Goal: Obtain resource: Obtain resource

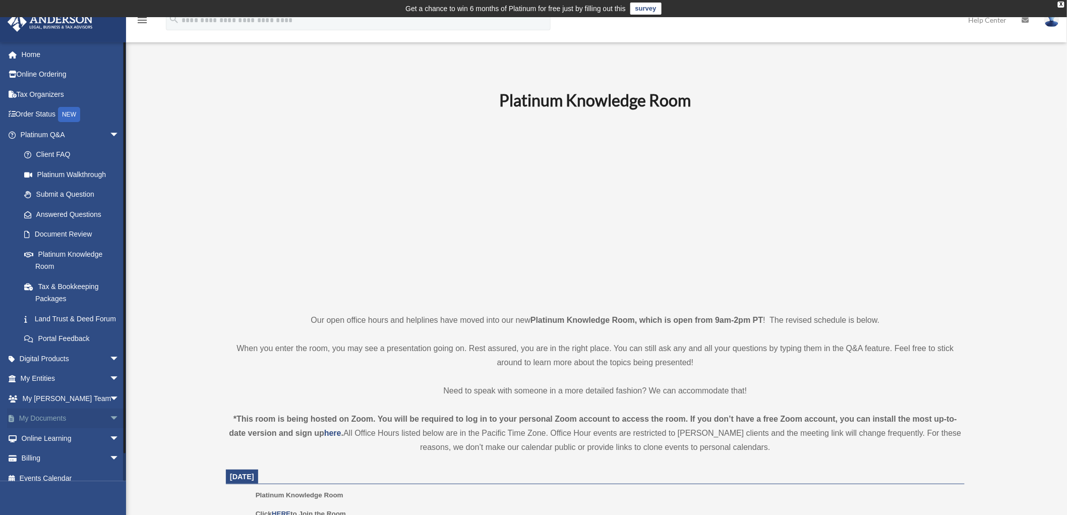
click at [109, 429] on span "arrow_drop_down" at bounding box center [119, 419] width 20 height 21
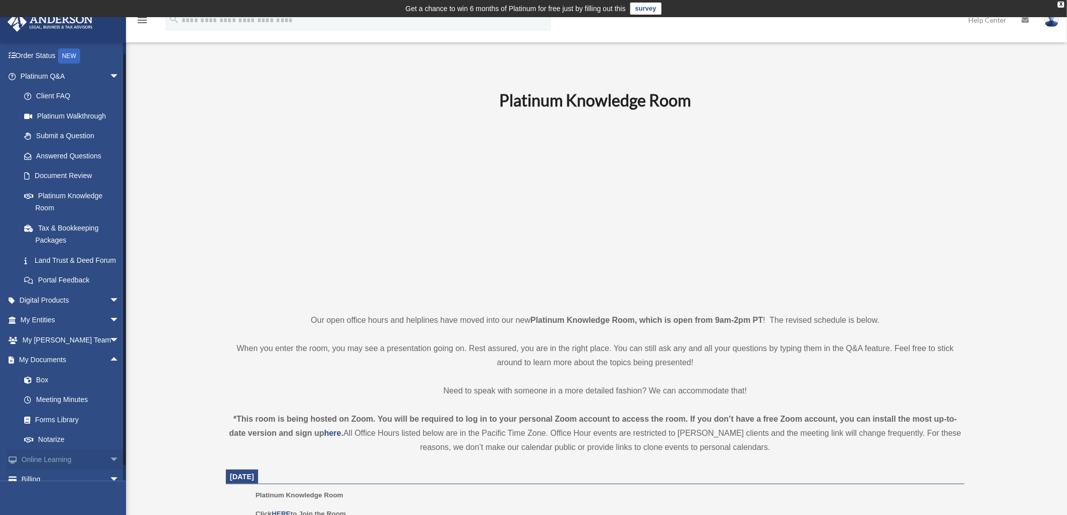
scroll to position [101, 0]
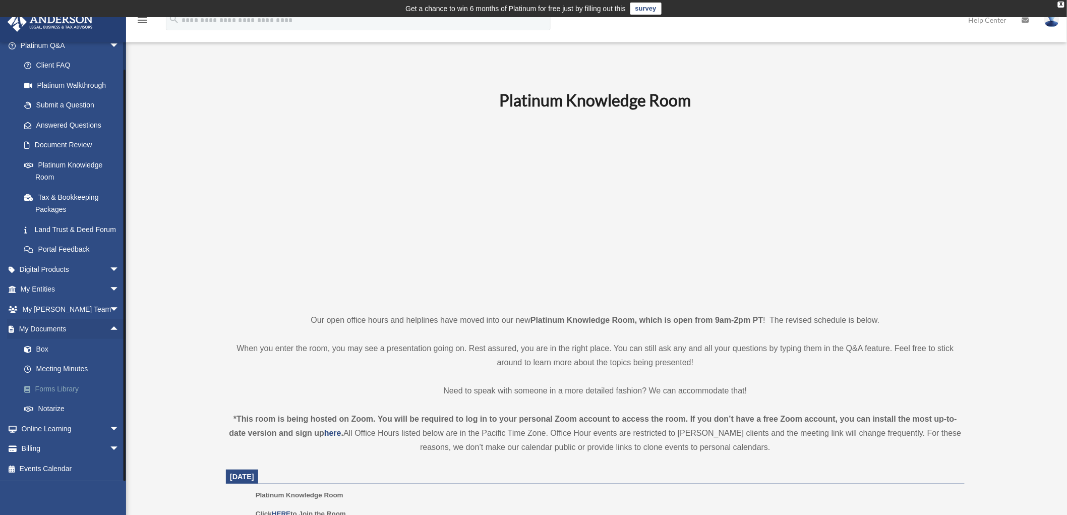
click at [53, 385] on link "Forms Library" at bounding box center [74, 389] width 121 height 20
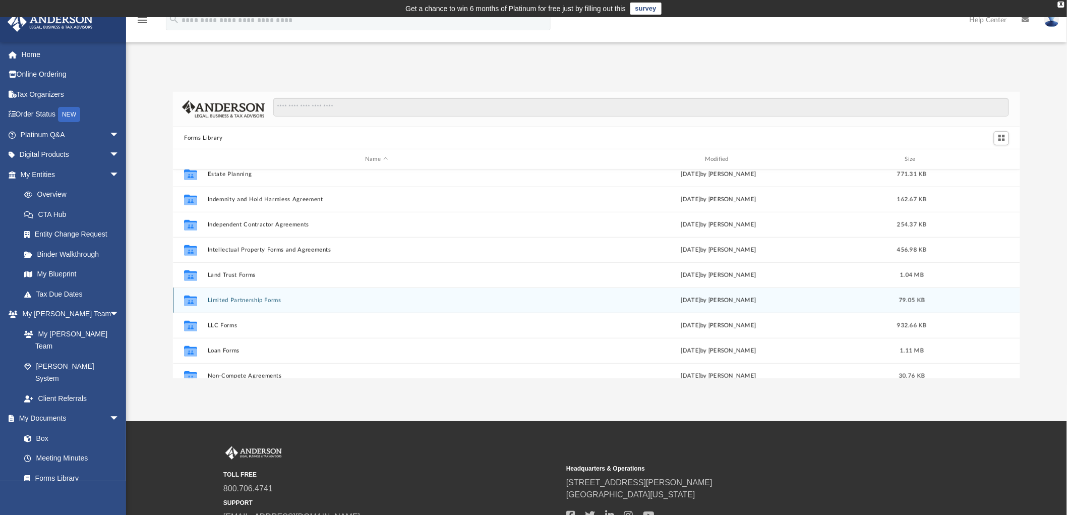
scroll to position [448, 0]
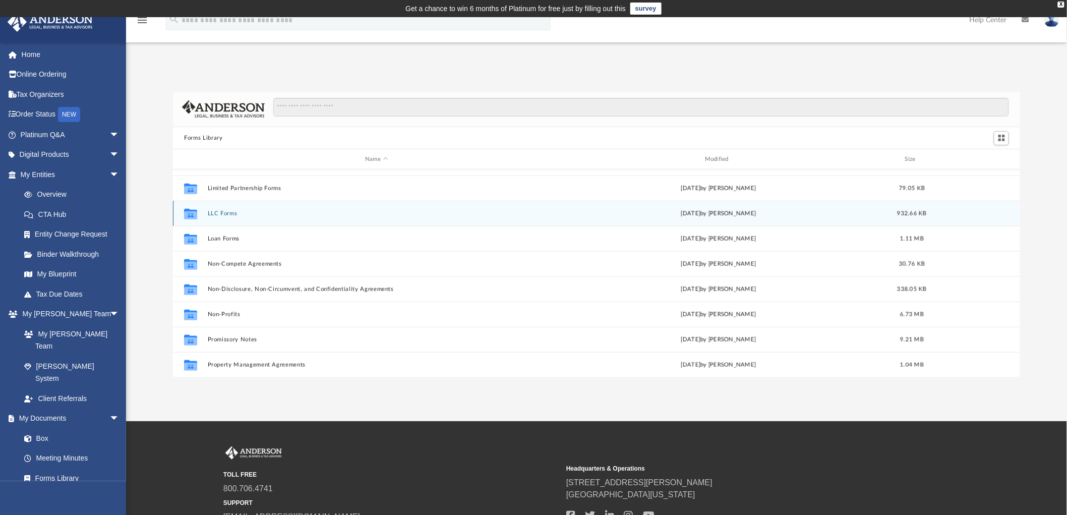
click at [217, 214] on button "LLC Forms" at bounding box center [377, 213] width 338 height 7
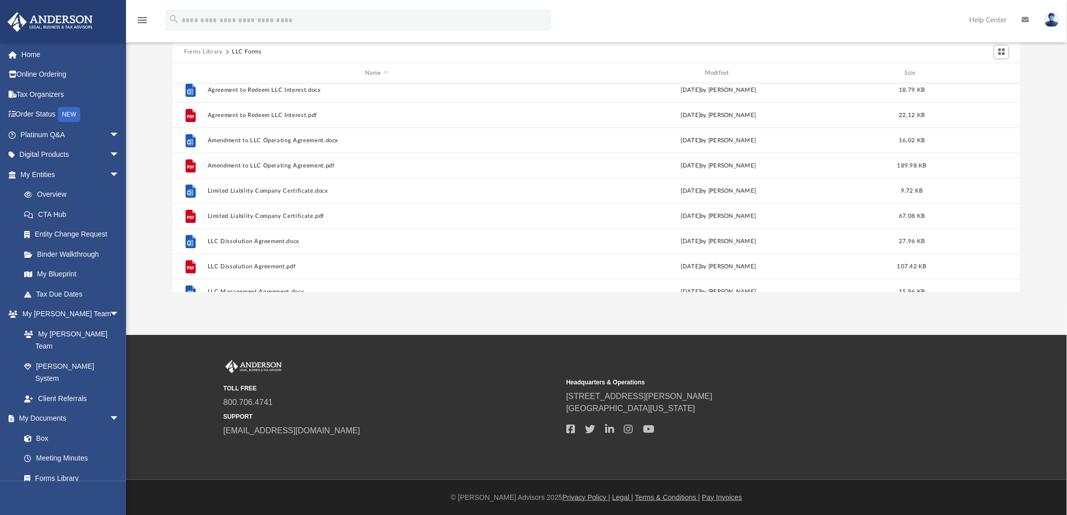
scroll to position [0, 0]
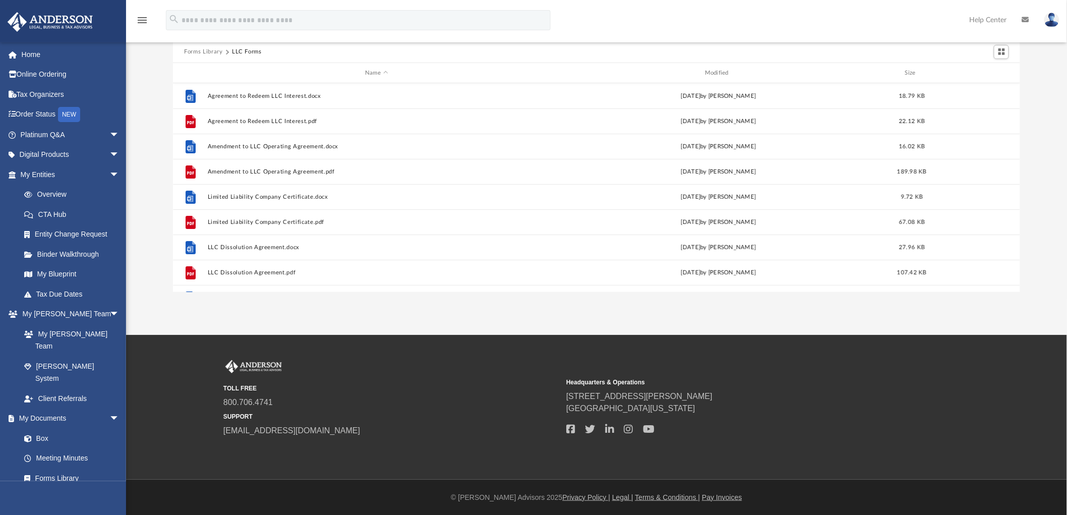
click at [199, 53] on button "Forms Library" at bounding box center [203, 51] width 38 height 9
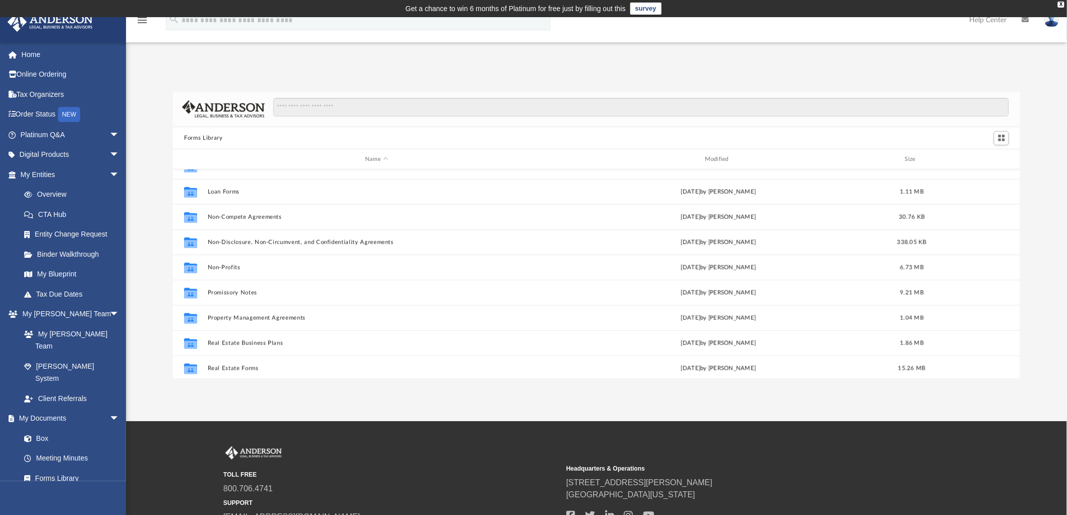
scroll to position [435, 0]
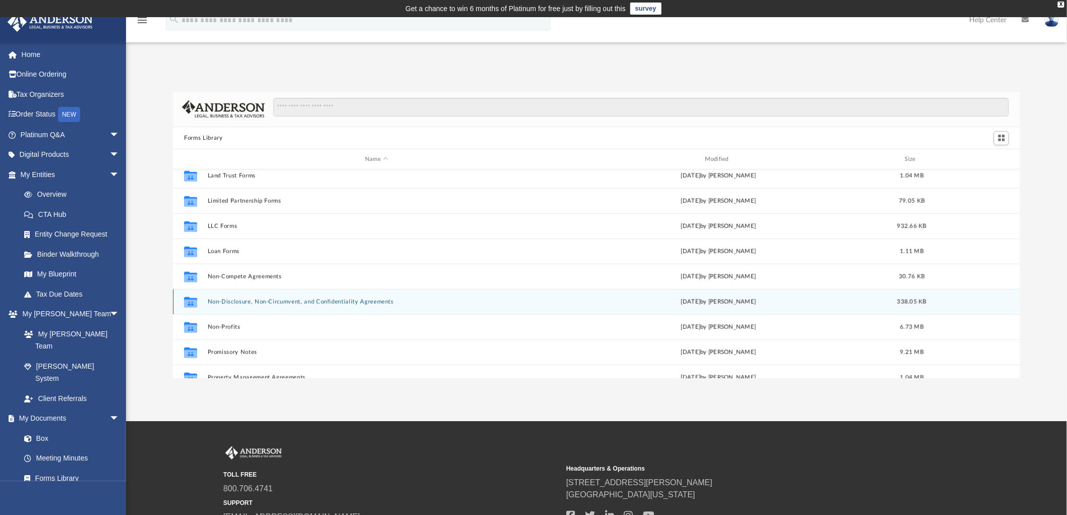
click at [288, 302] on button "Non-Disclosure, Non-Circumvent, and Confidentiality Agreements" at bounding box center [377, 302] width 338 height 7
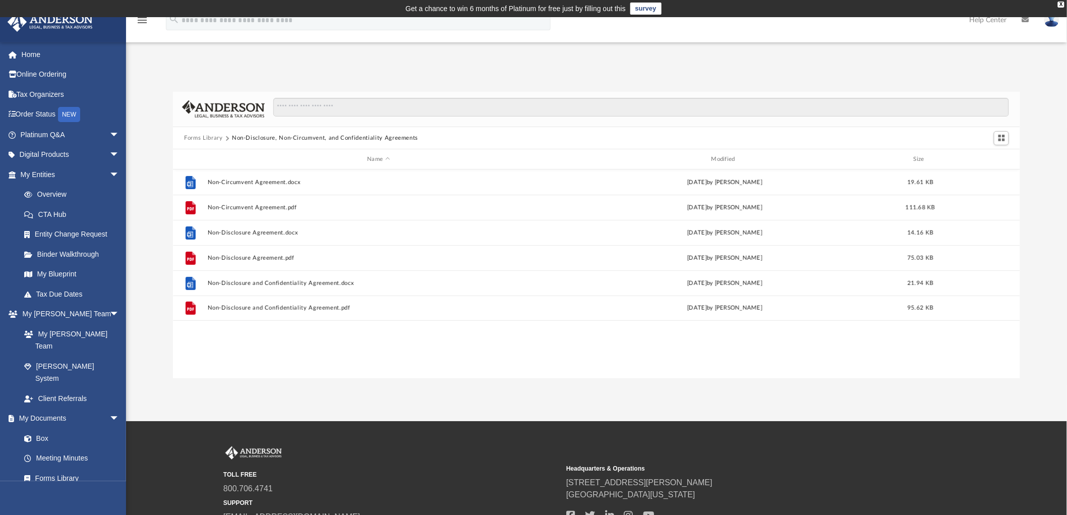
scroll to position [0, 0]
click at [209, 137] on button "Forms Library" at bounding box center [203, 138] width 38 height 9
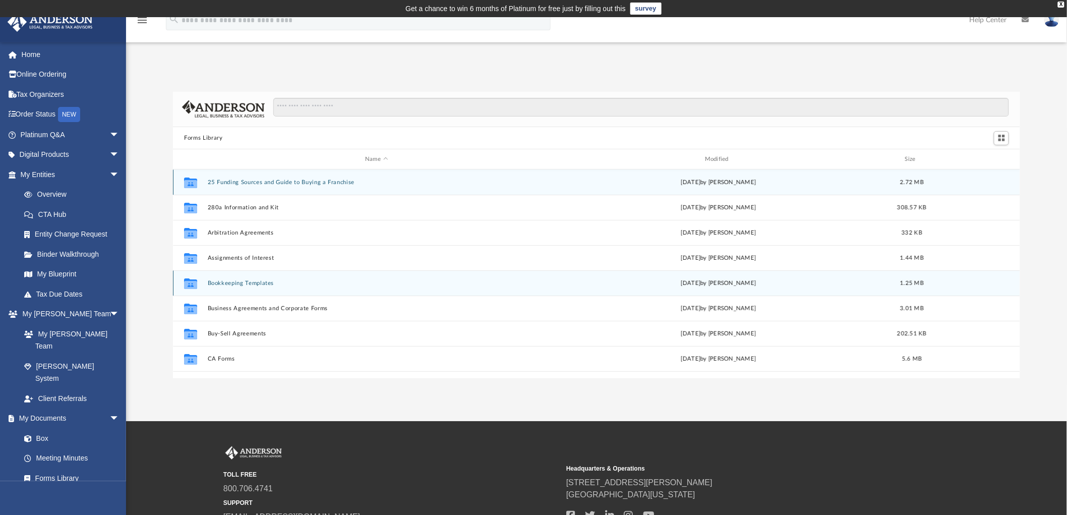
scroll to position [56, 0]
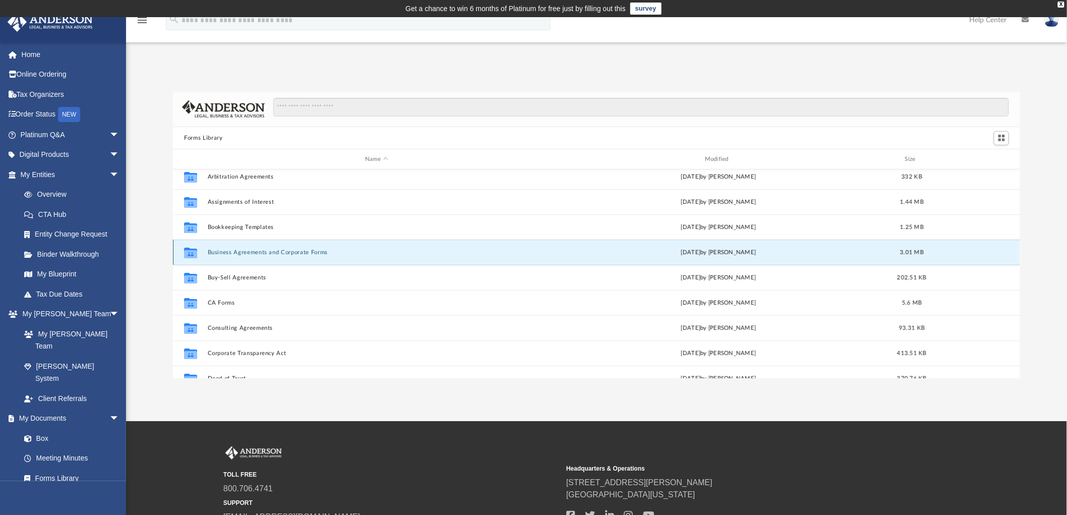
click at [251, 252] on button "Business Agreements and Corporate Forms" at bounding box center [377, 252] width 338 height 7
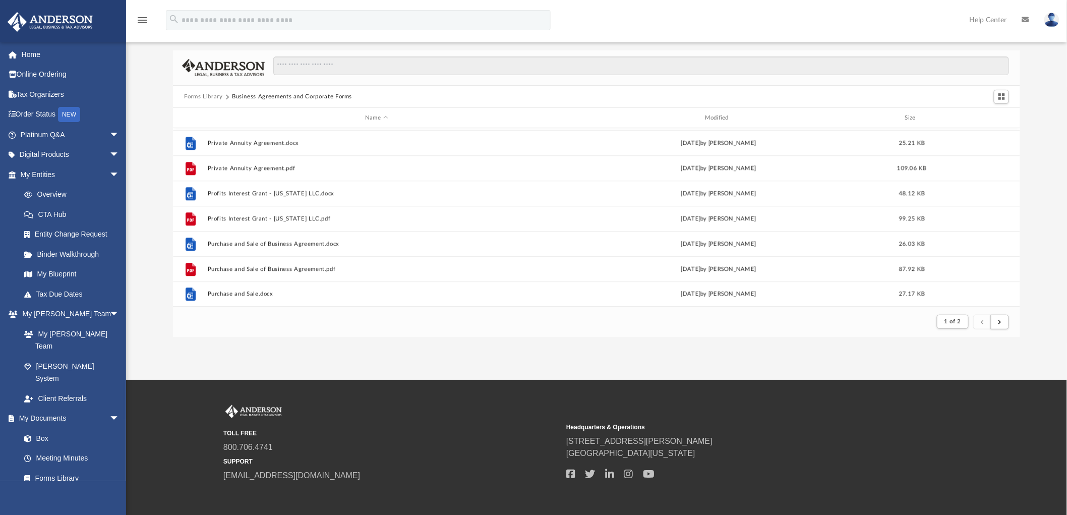
scroll to position [0, 0]
